Goal: Task Accomplishment & Management: Complete application form

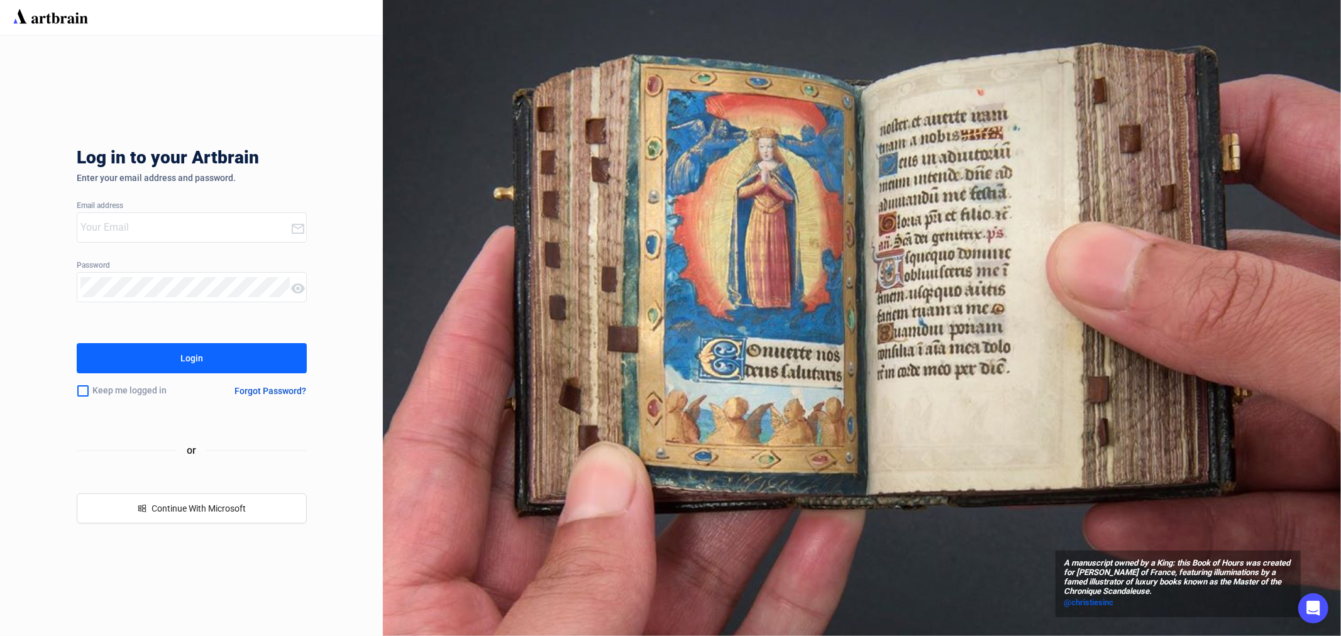
type input "[EMAIL_ADDRESS][PERSON_NAME][DOMAIN_NAME]"
click at [182, 358] on div "Login" at bounding box center [191, 358] width 23 height 20
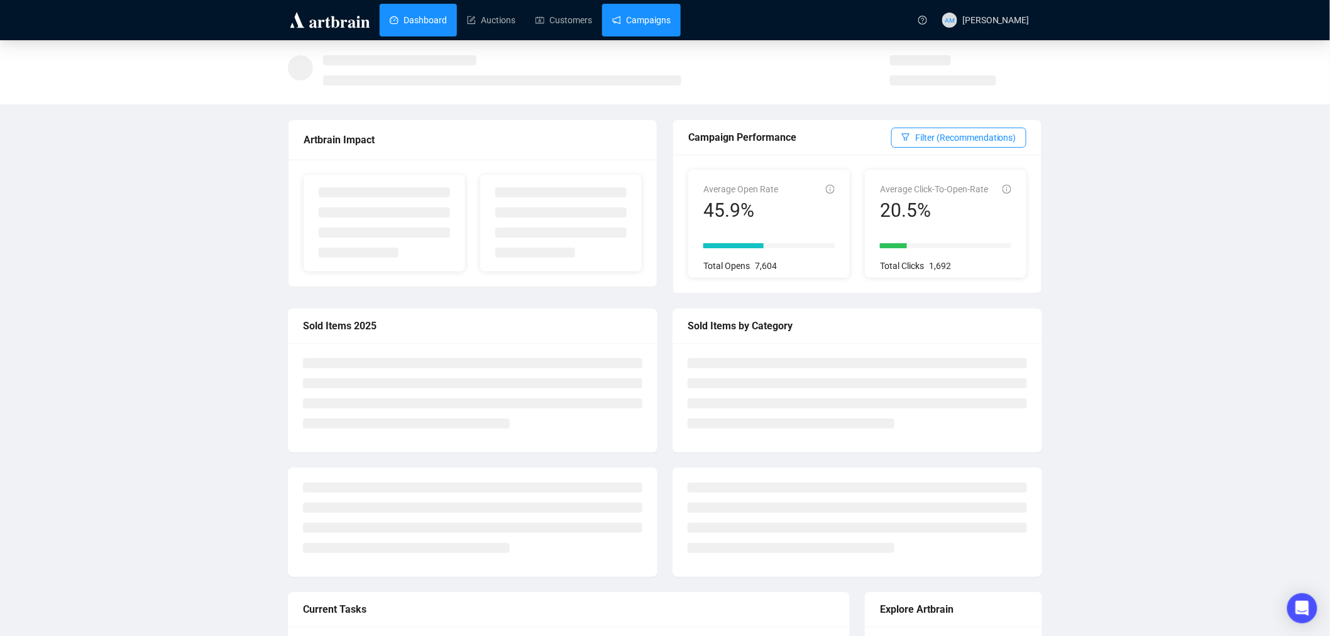
click at [634, 19] on link "Campaigns" at bounding box center [641, 20] width 58 height 33
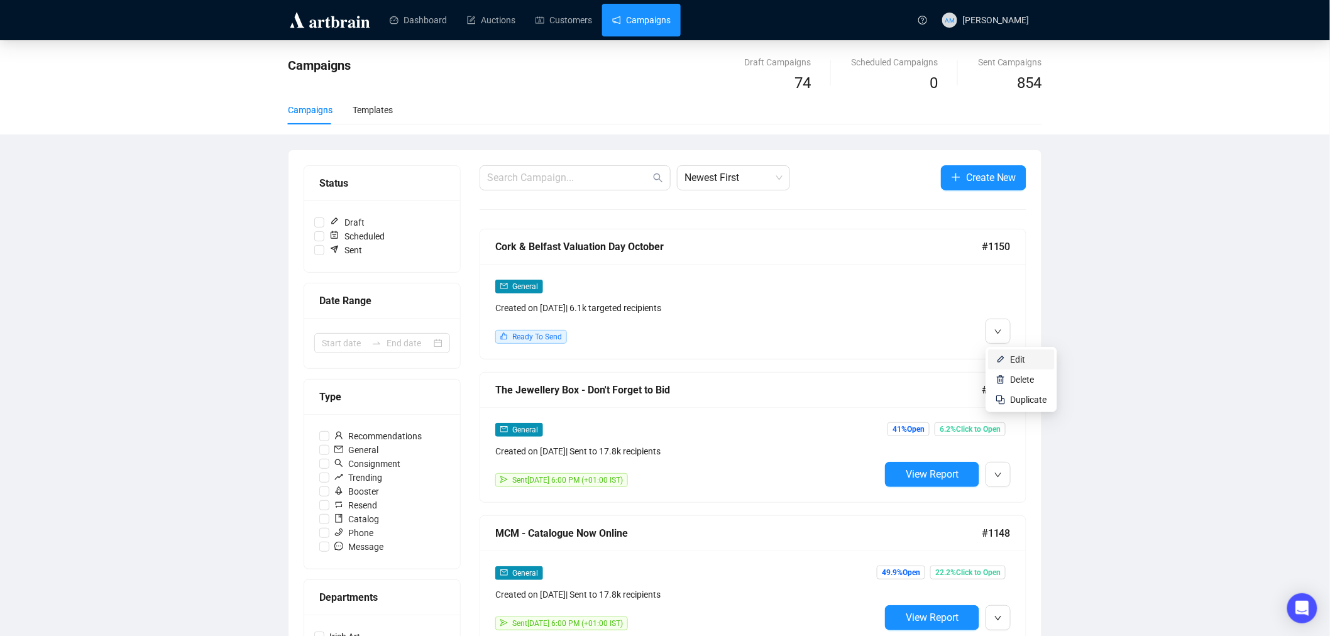
click at [1019, 359] on span "Edit" at bounding box center [1018, 360] width 15 height 10
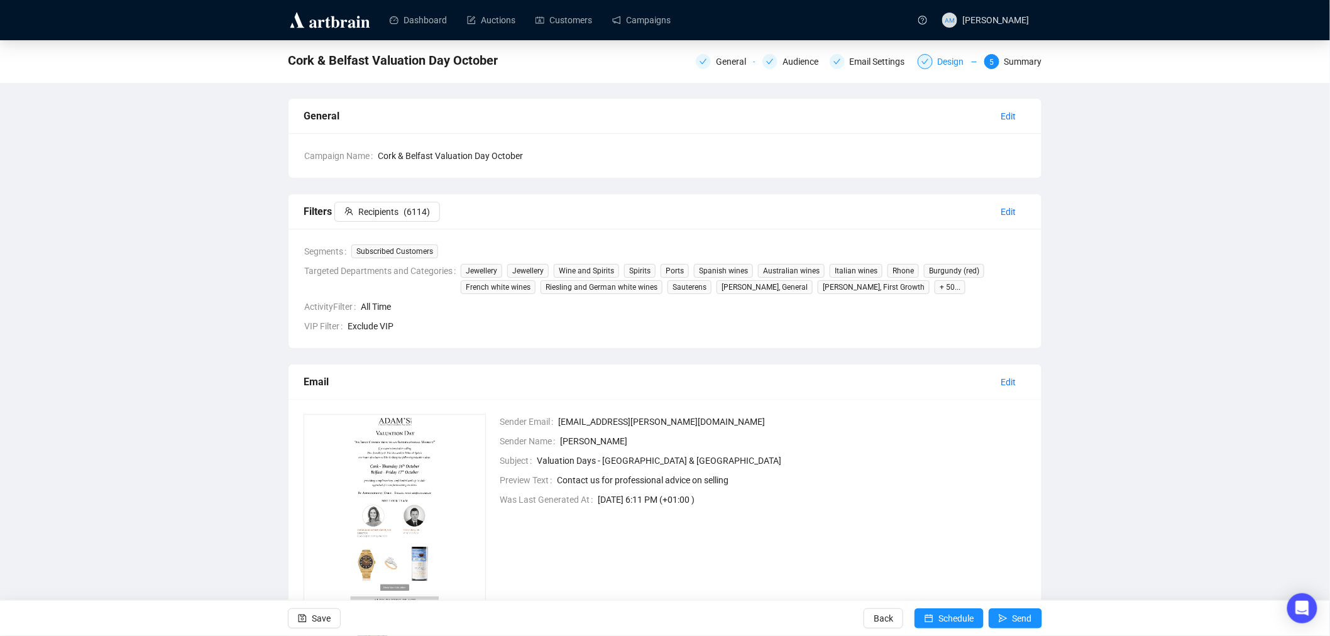
click at [947, 66] on div "Design" at bounding box center [955, 61] width 34 height 15
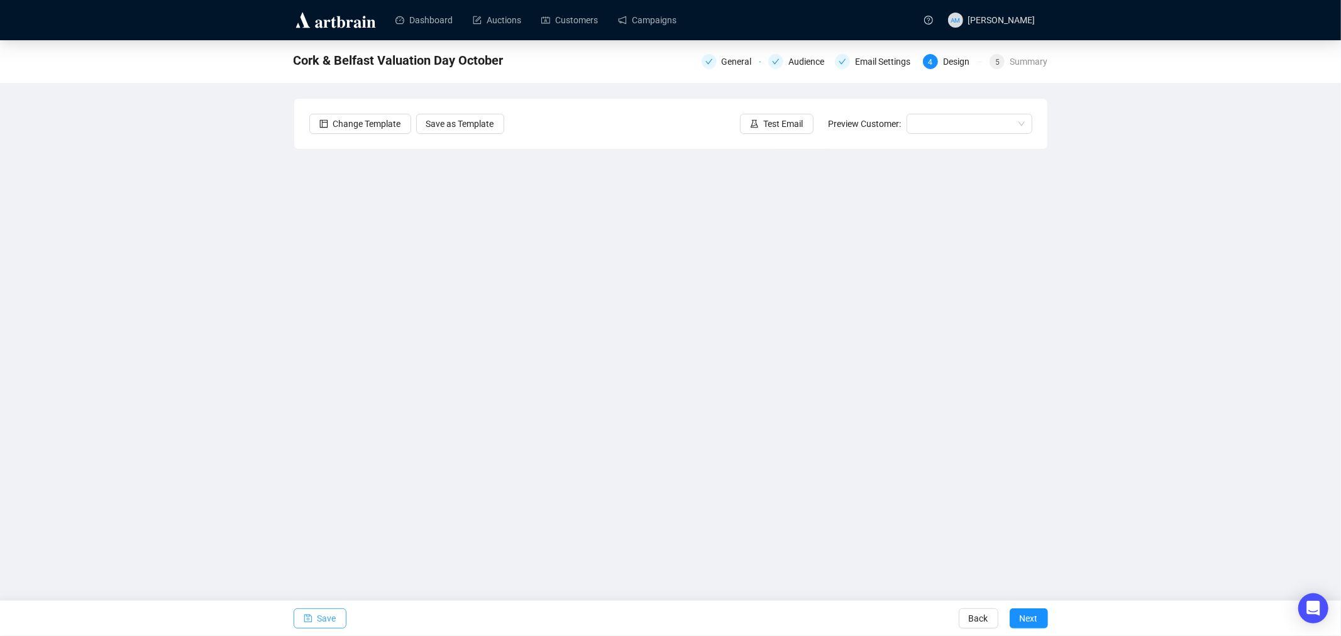
click at [323, 619] on span "Save" at bounding box center [326, 618] width 19 height 35
click at [316, 614] on button "Save" at bounding box center [320, 618] width 53 height 20
click at [285, 378] on div "Cork & Belfast Valuation Day October General Audience Email Settings 4 Design 5…" at bounding box center [670, 292] width 1341 height 504
click at [329, 617] on span "Save" at bounding box center [326, 618] width 19 height 35
click at [650, 18] on link "Campaigns" at bounding box center [647, 20] width 58 height 33
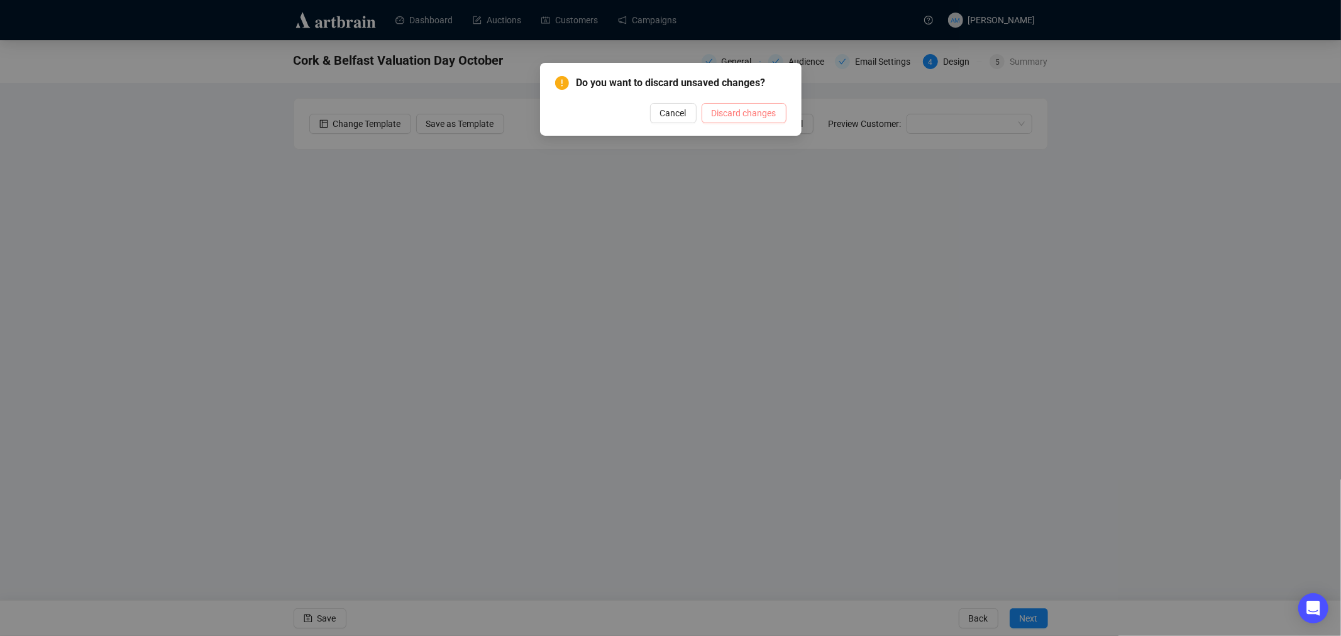
click at [744, 114] on span "Discard changes" at bounding box center [744, 113] width 65 height 14
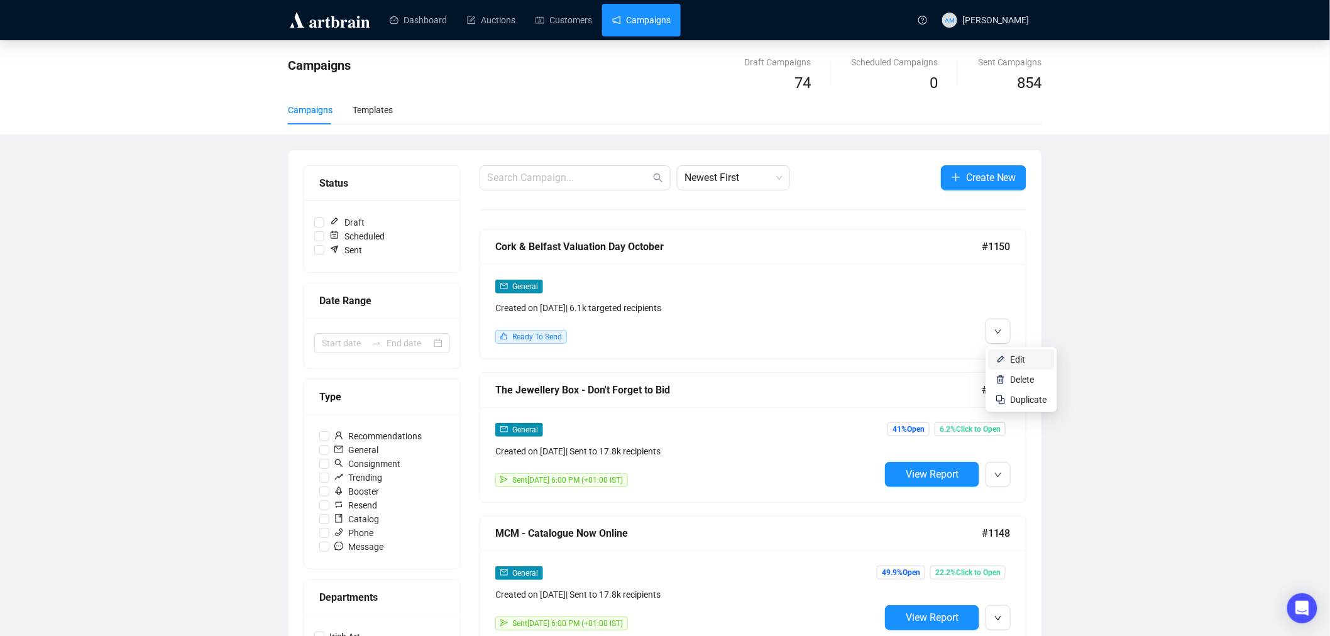
click at [1013, 363] on span "Edit" at bounding box center [1018, 360] width 15 height 10
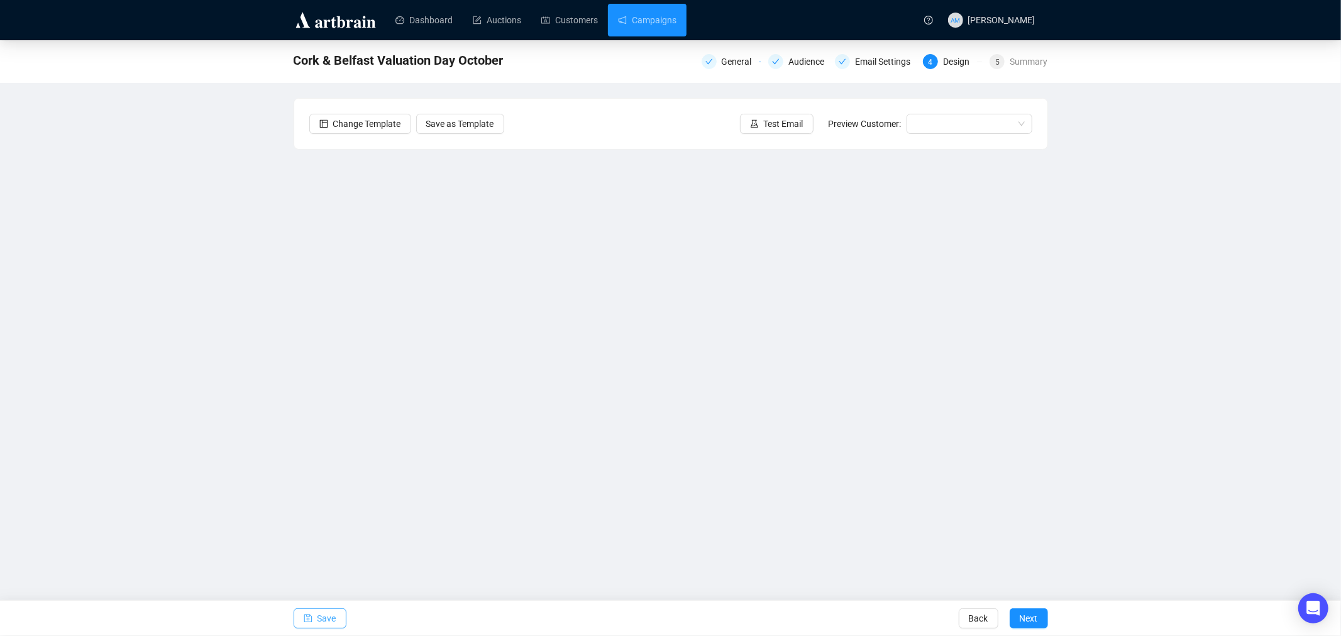
click at [309, 617] on icon "save" at bounding box center [308, 619] width 8 height 8
click at [322, 623] on span "Save" at bounding box center [326, 618] width 19 height 35
click at [317, 625] on span "Save" at bounding box center [326, 618] width 19 height 35
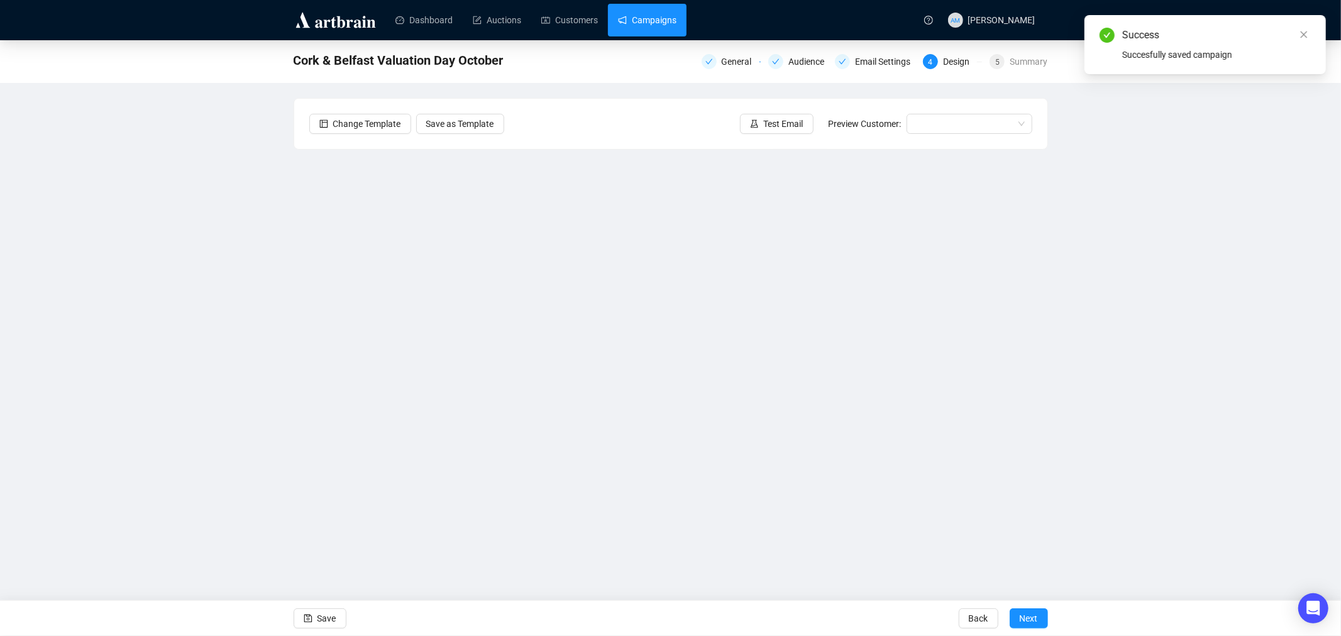
click at [632, 21] on link "Campaigns" at bounding box center [647, 20] width 58 height 33
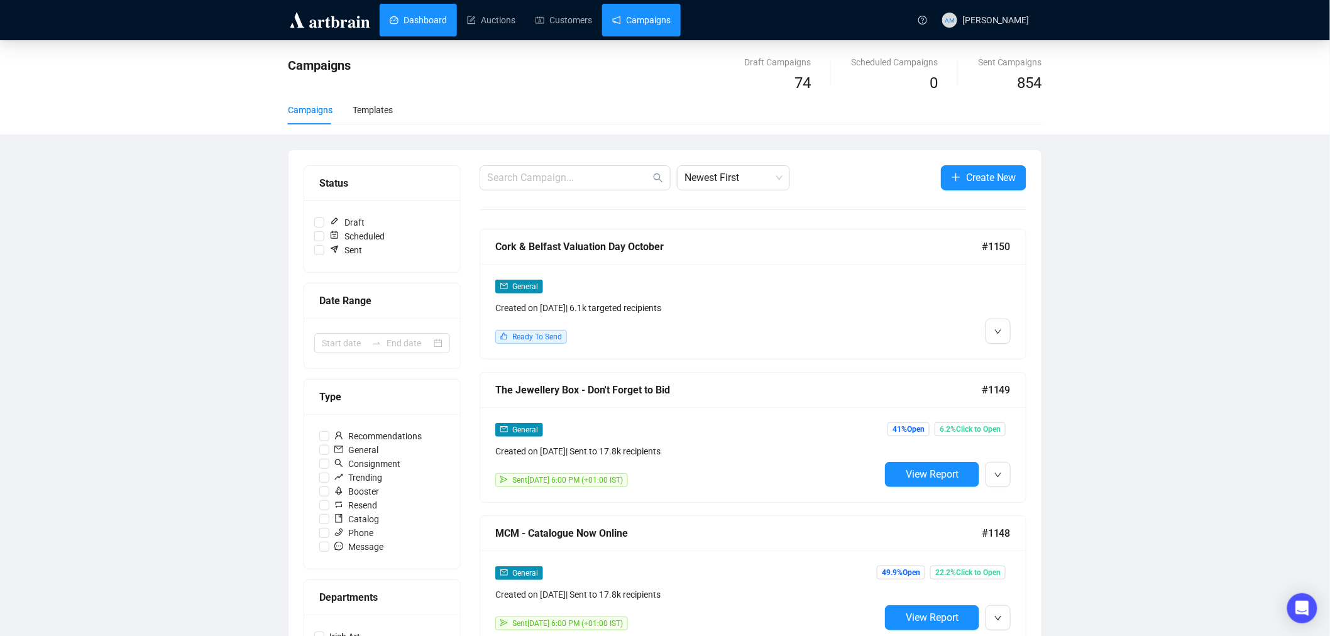
click at [409, 16] on link "Dashboard" at bounding box center [418, 20] width 57 height 33
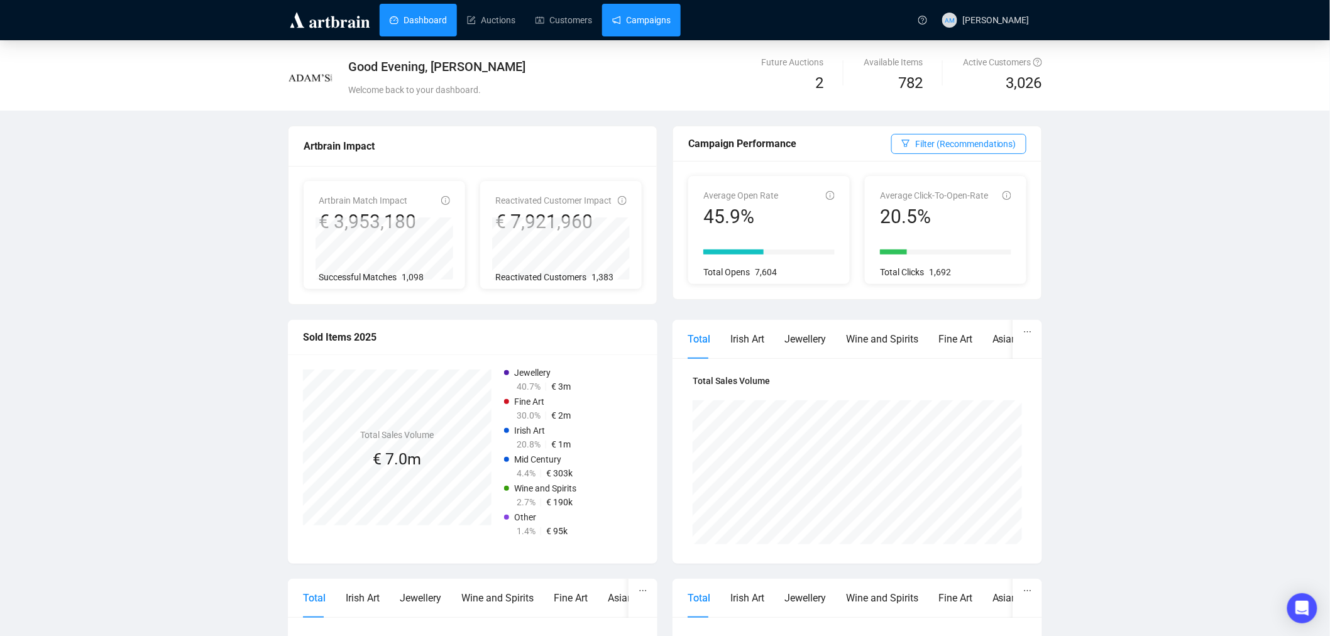
click at [636, 26] on link "Campaigns" at bounding box center [641, 20] width 58 height 33
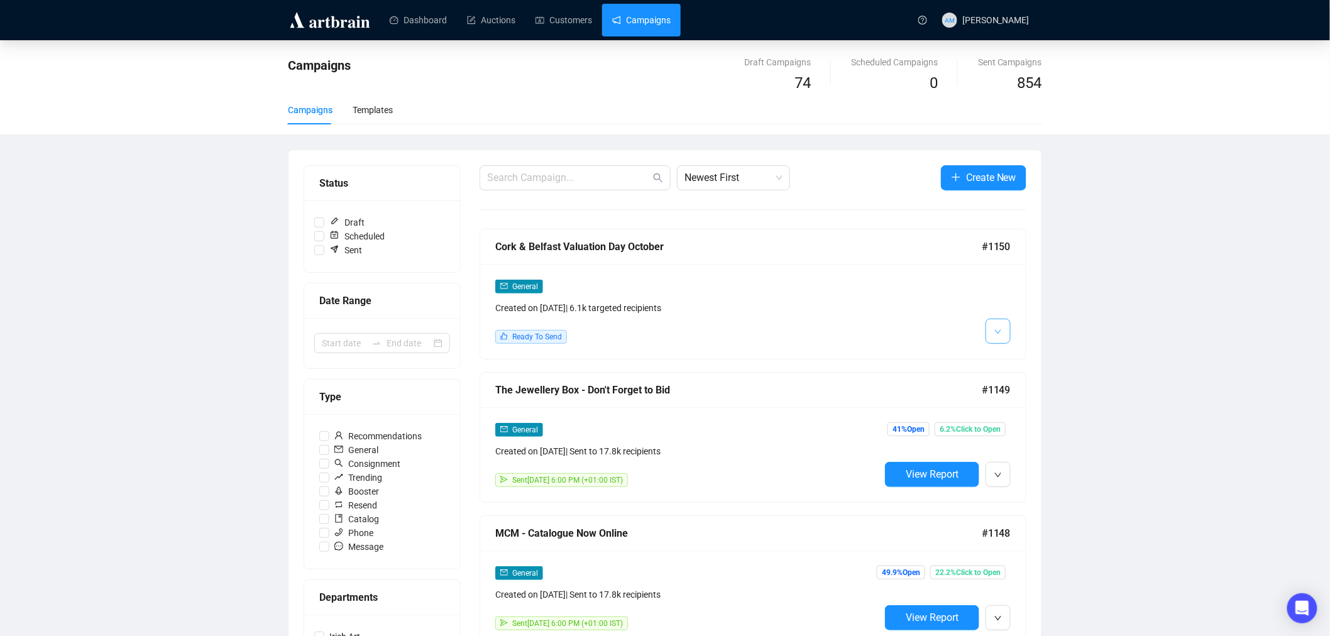
click at [998, 335] on icon "down" at bounding box center [998, 332] width 8 height 8
click at [1000, 356] on img at bounding box center [1001, 360] width 10 height 10
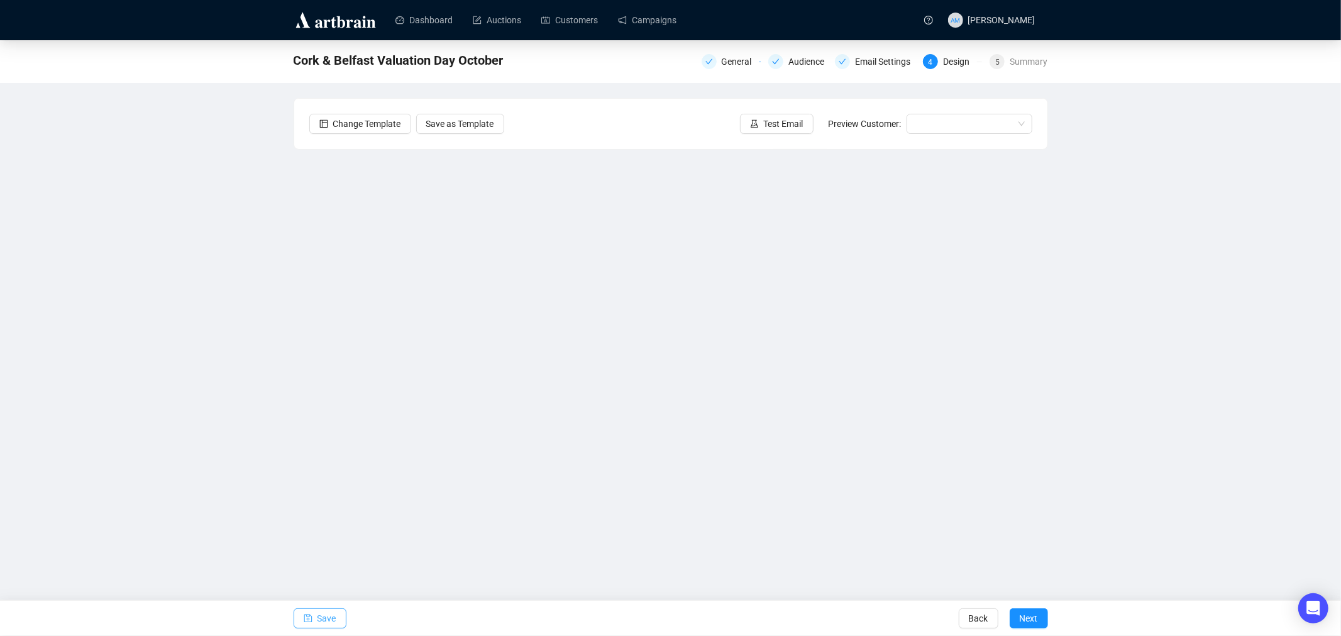
click at [323, 614] on span "Save" at bounding box center [326, 618] width 19 height 35
click at [329, 615] on span "Save" at bounding box center [326, 618] width 19 height 35
click at [1018, 618] on button "Next" at bounding box center [1029, 618] width 38 height 20
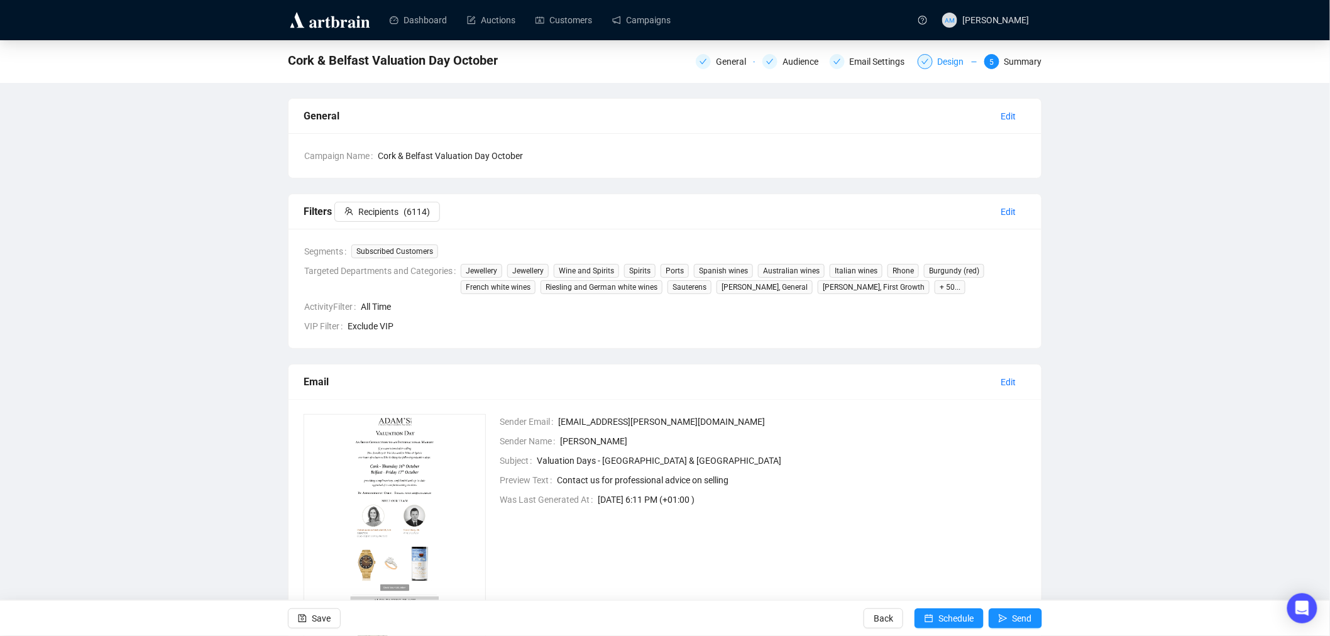
click at [938, 58] on div "Design" at bounding box center [955, 61] width 34 height 15
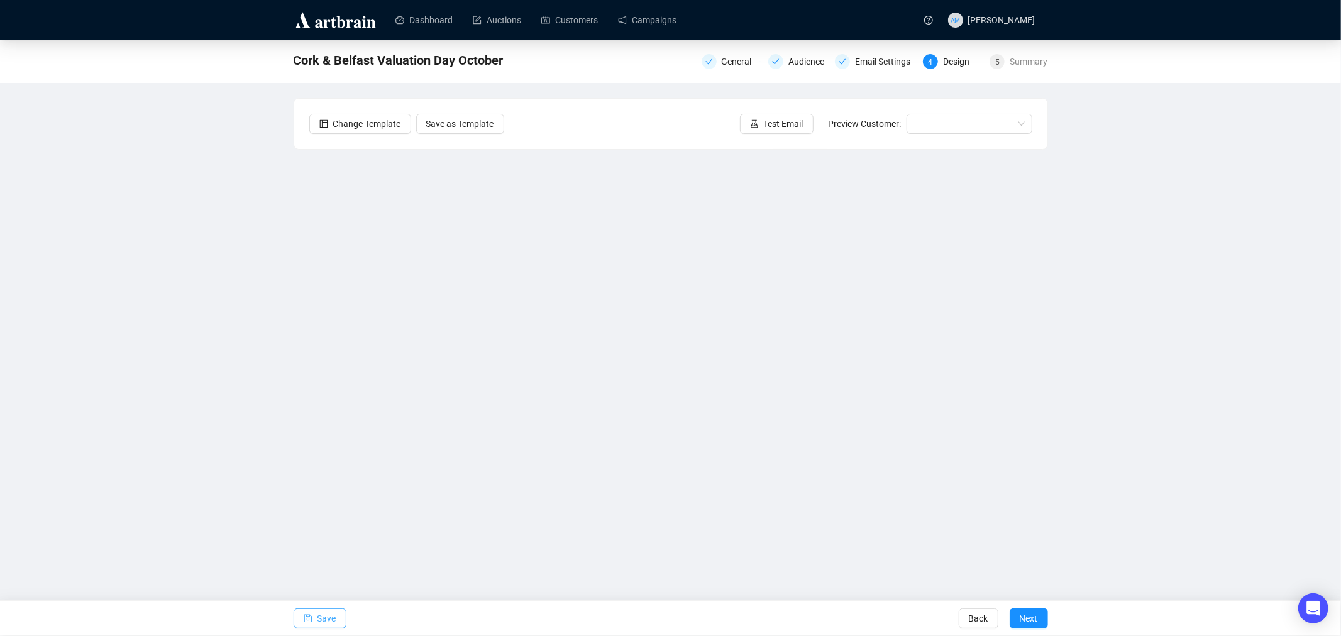
click at [312, 620] on icon "save" at bounding box center [308, 618] width 9 height 9
click at [317, 617] on span "Save" at bounding box center [326, 618] width 19 height 35
click at [321, 623] on span "Save" at bounding box center [326, 618] width 19 height 35
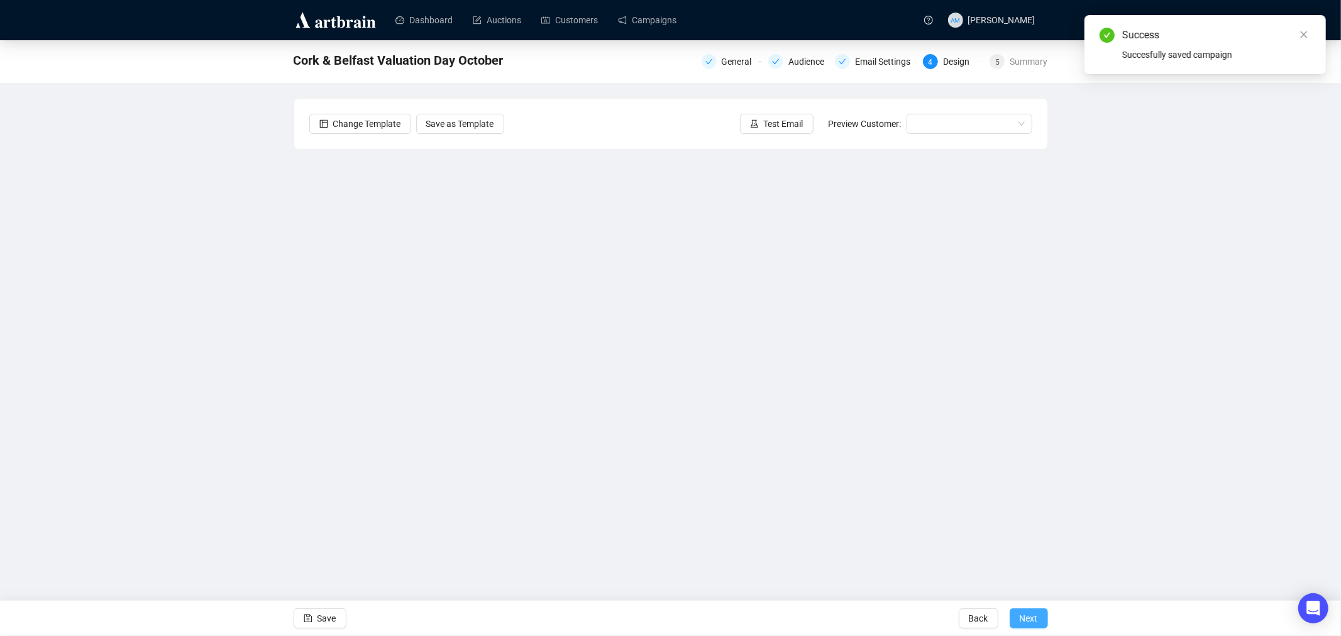
click at [1029, 620] on span "Next" at bounding box center [1029, 618] width 18 height 35
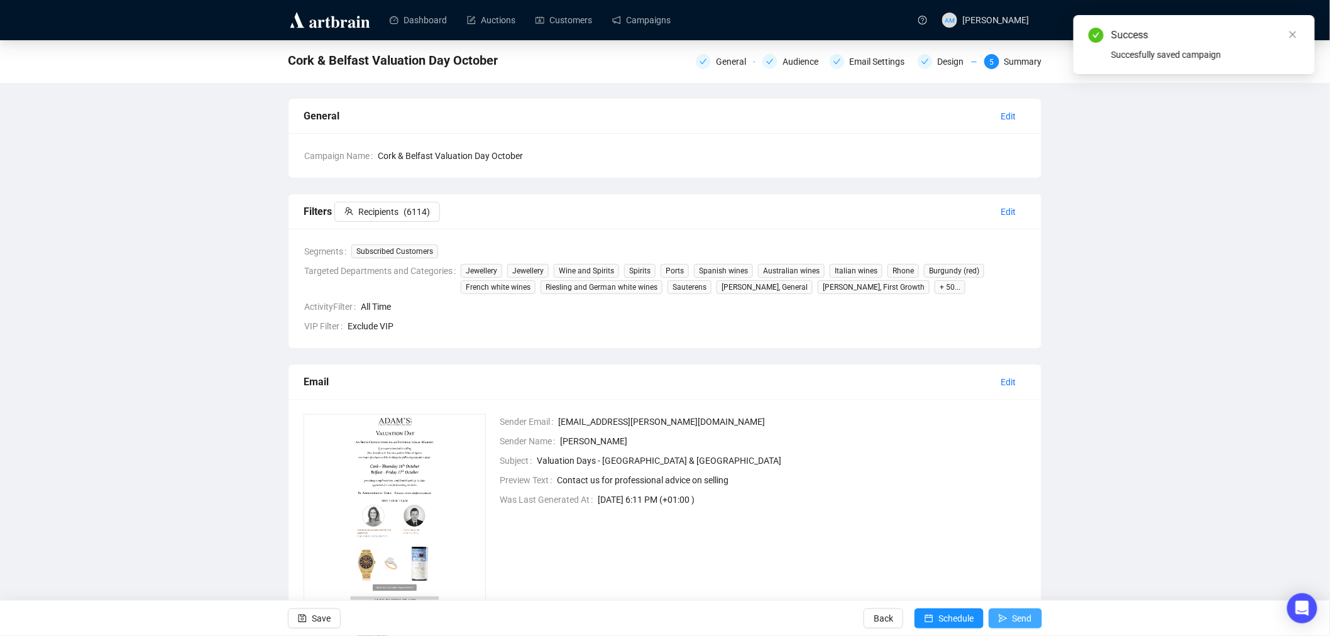
click at [1025, 619] on span "Send" at bounding box center [1022, 618] width 19 height 35
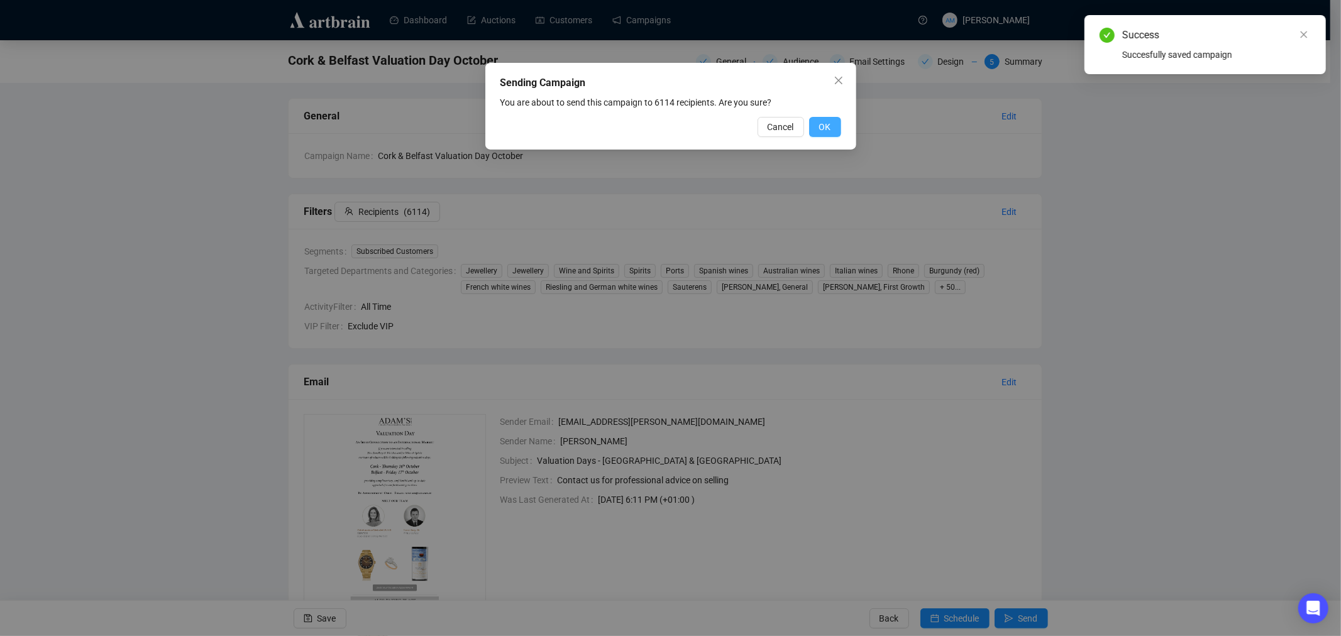
click at [825, 128] on span "OK" at bounding box center [825, 127] width 12 height 14
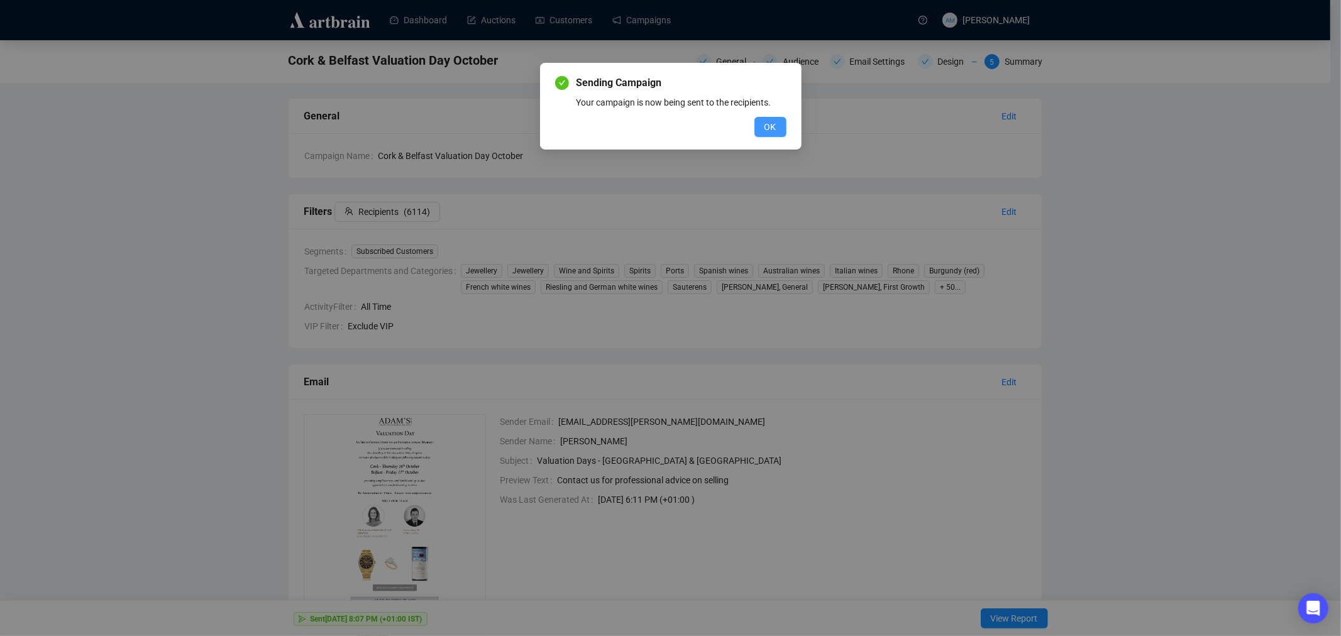
click at [776, 129] on span "OK" at bounding box center [770, 127] width 12 height 14
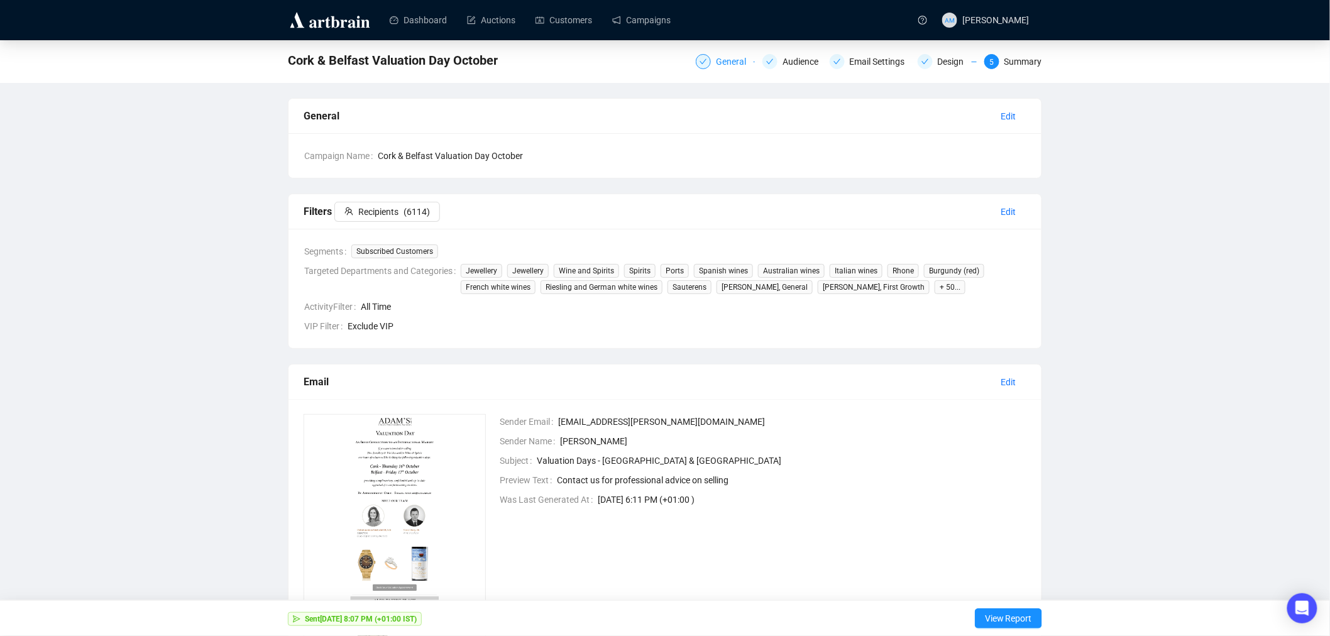
click at [734, 61] on div "General" at bounding box center [735, 61] width 38 height 15
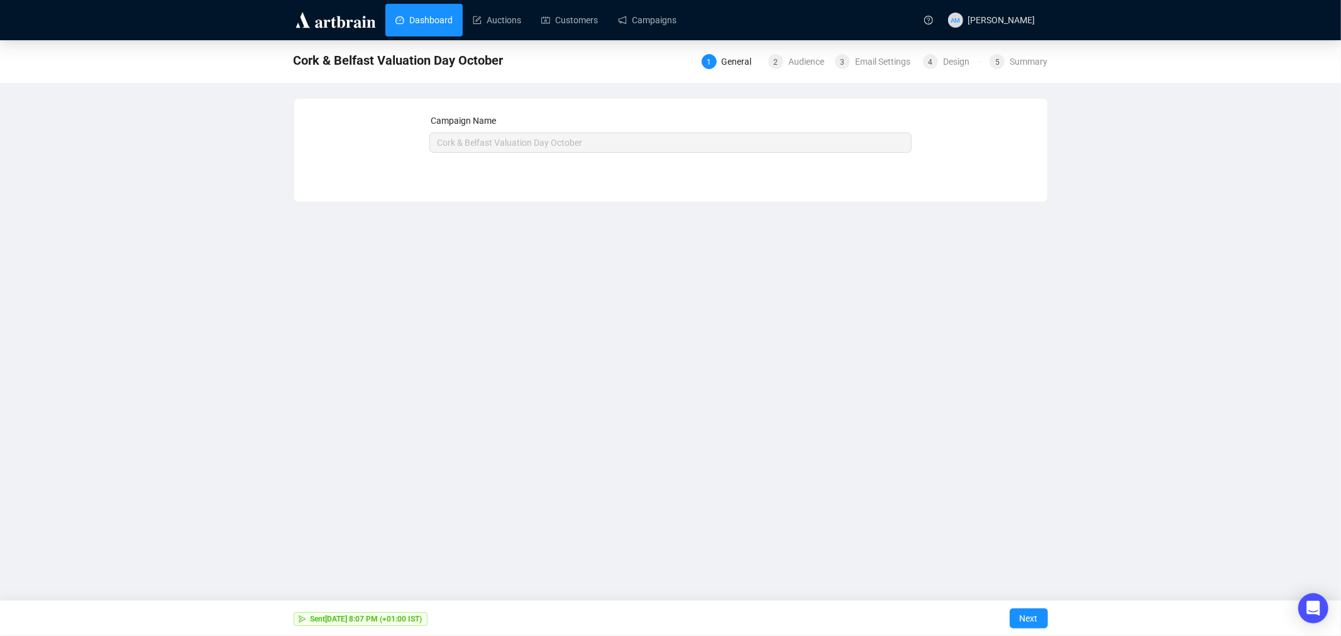
click at [430, 15] on link "Dashboard" at bounding box center [423, 20] width 57 height 33
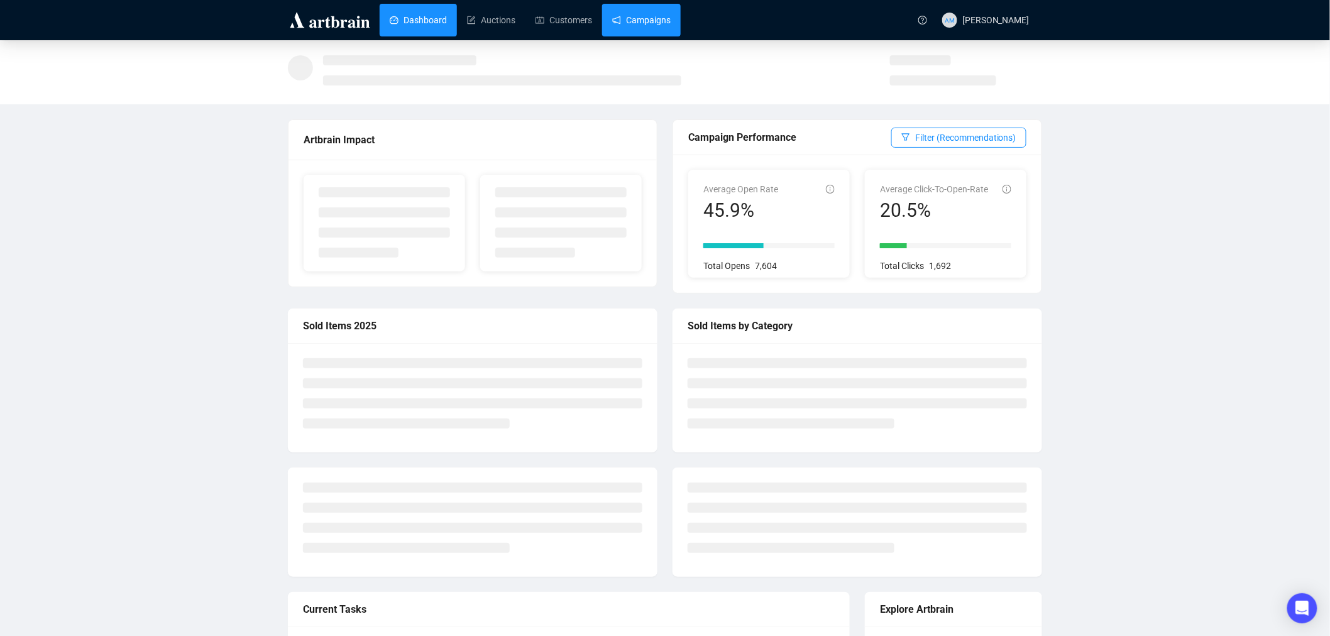
click at [649, 23] on link "Campaigns" at bounding box center [641, 20] width 58 height 33
